Goal: Information Seeking & Learning: Learn about a topic

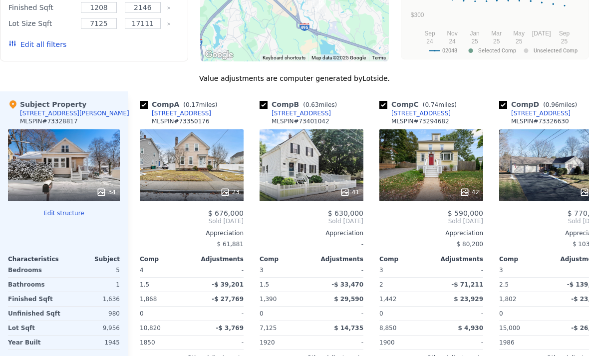
scroll to position [1048, 0]
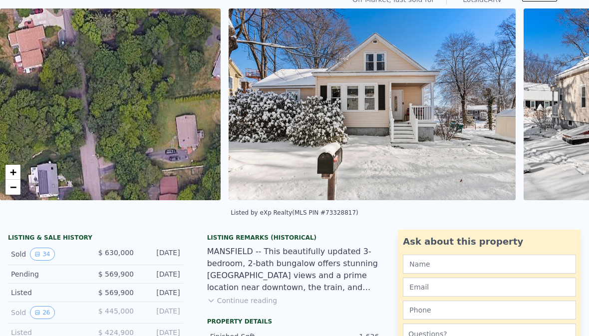
scroll to position [114, 0]
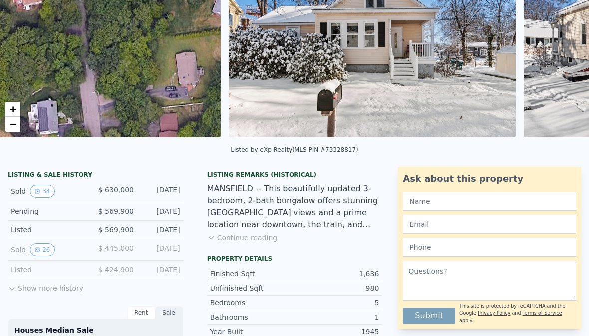
click at [36, 286] on button "Show more history" at bounding box center [45, 286] width 75 height 14
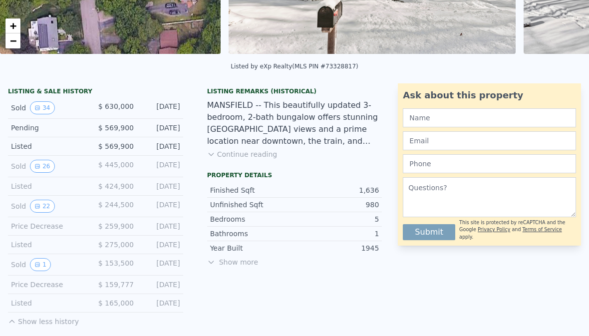
scroll to position [216, 0]
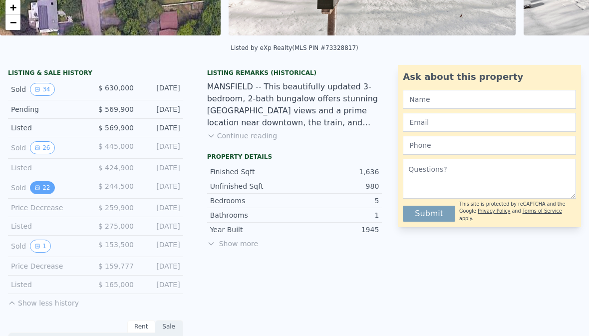
click at [45, 185] on button "22" at bounding box center [42, 187] width 24 height 13
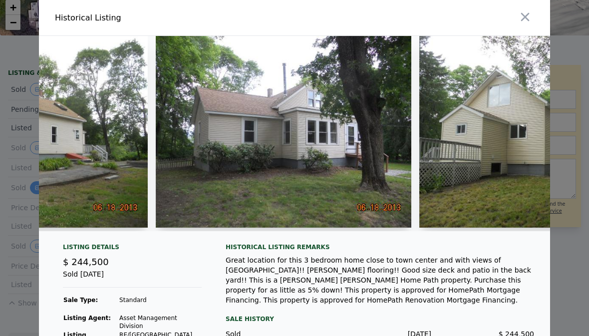
scroll to position [0, 428]
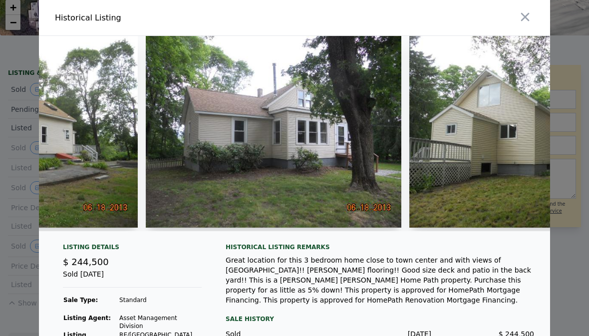
click at [187, 160] on img at bounding box center [273, 132] width 255 height 192
click at [202, 165] on img at bounding box center [273, 132] width 255 height 192
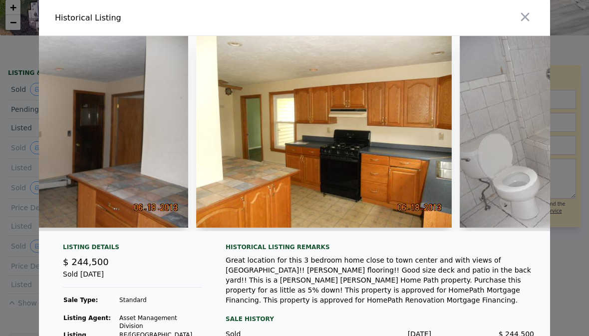
scroll to position [0, 3276]
click at [286, 148] on img at bounding box center [323, 132] width 255 height 192
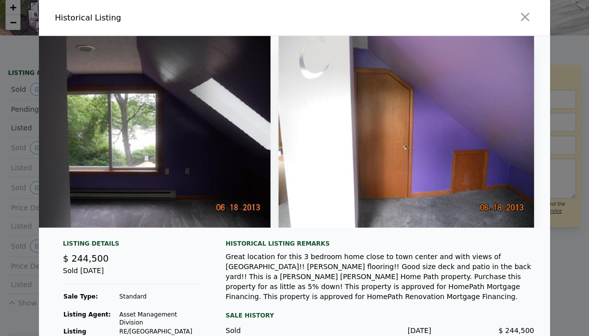
scroll to position [0, 5301]
click at [529, 17] on icon "button" at bounding box center [525, 17] width 14 height 14
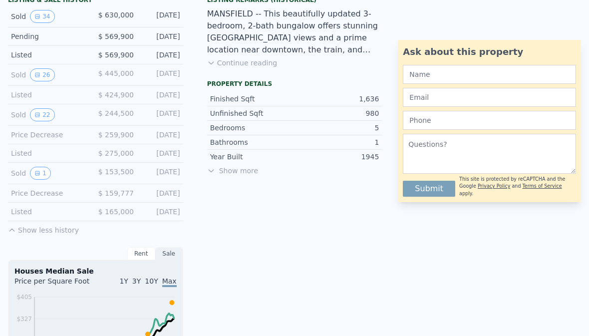
scroll to position [289, 0]
click at [41, 170] on button "1" at bounding box center [40, 172] width 21 height 13
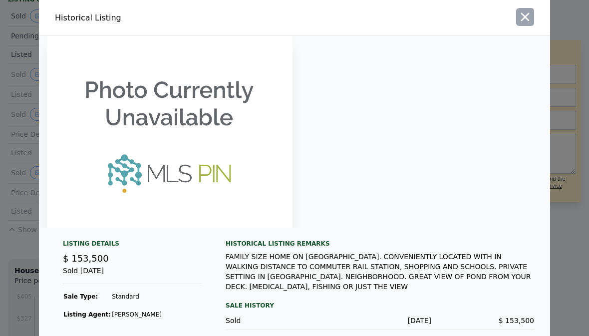
click at [529, 11] on button "button" at bounding box center [525, 17] width 18 height 18
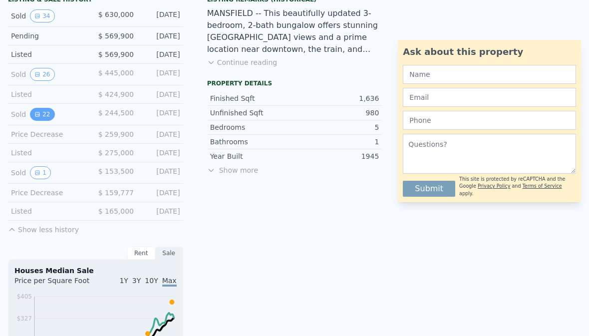
click at [41, 113] on button "22" at bounding box center [42, 114] width 24 height 13
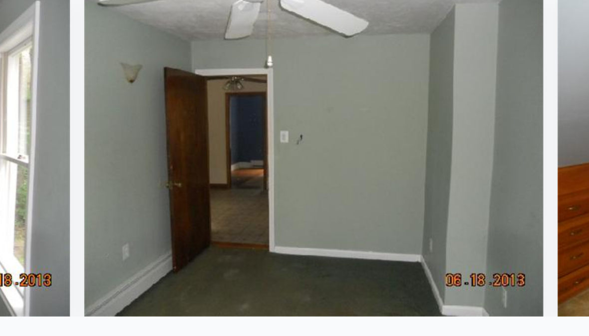
scroll to position [0, 4677]
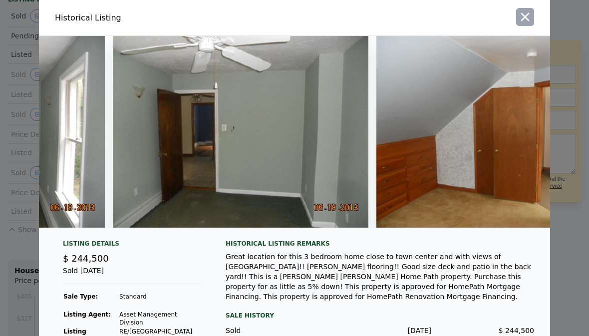
click at [526, 16] on icon "button" at bounding box center [525, 17] width 8 height 8
